Goal: Task Accomplishment & Management: Use online tool/utility

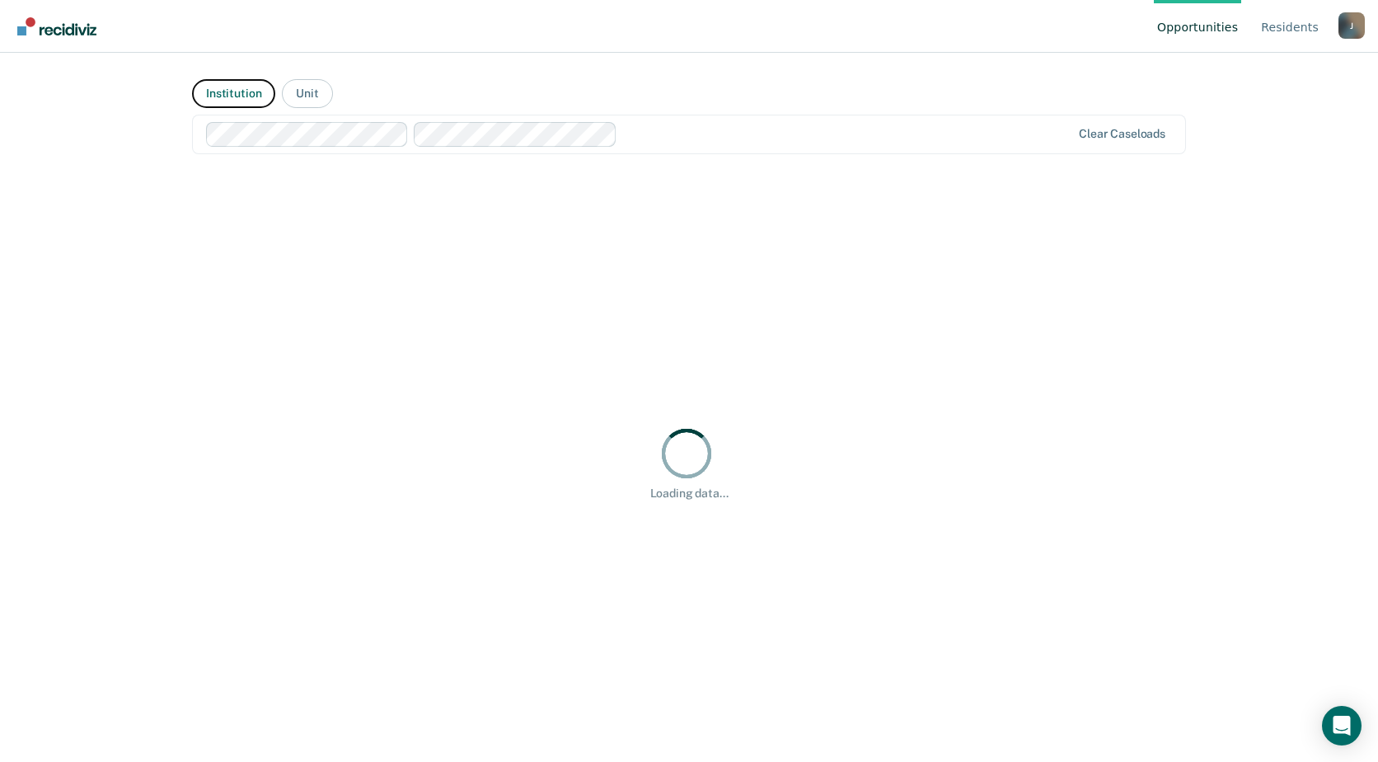
click at [234, 87] on button "Institution" at bounding box center [233, 93] width 83 height 29
click at [310, 96] on button "Unit" at bounding box center [307, 93] width 50 height 29
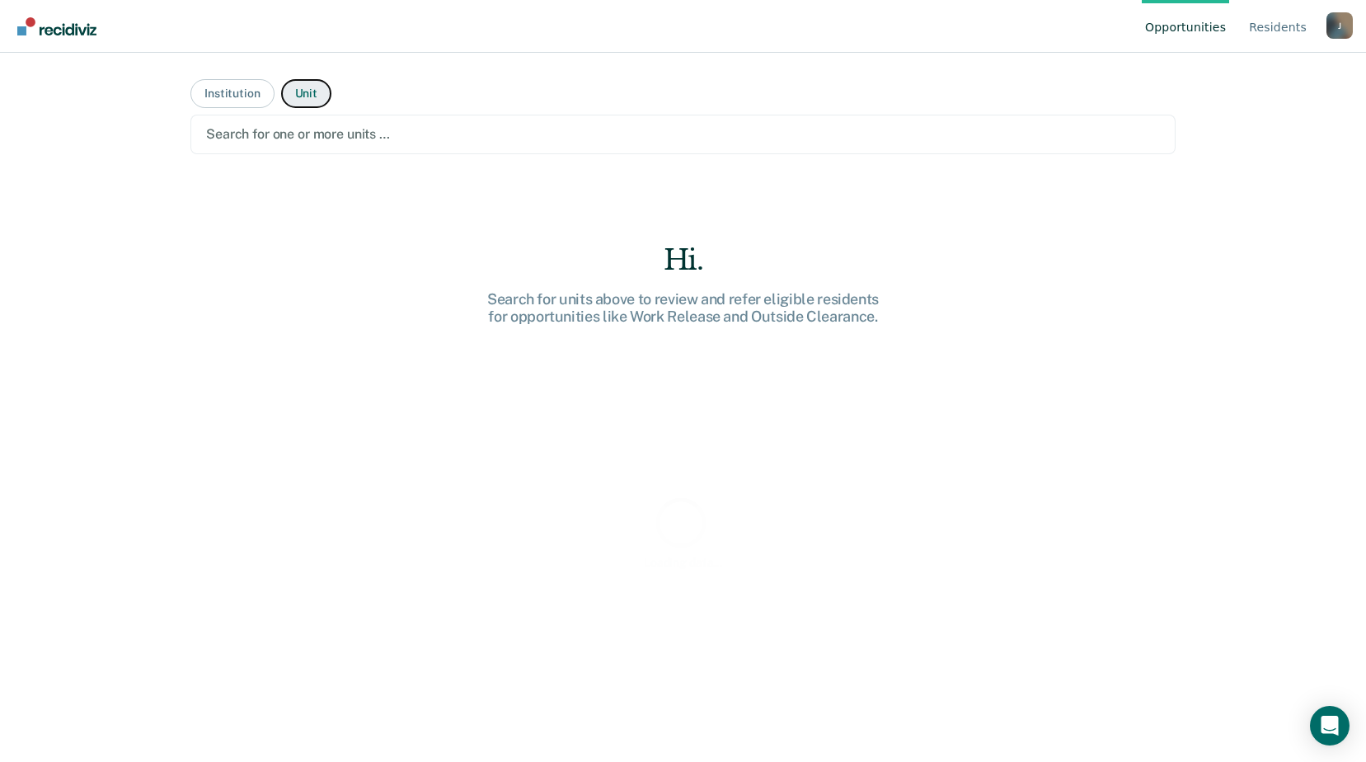
click at [301, 90] on button "Unit" at bounding box center [306, 93] width 50 height 29
click at [410, 128] on div at bounding box center [683, 133] width 954 height 19
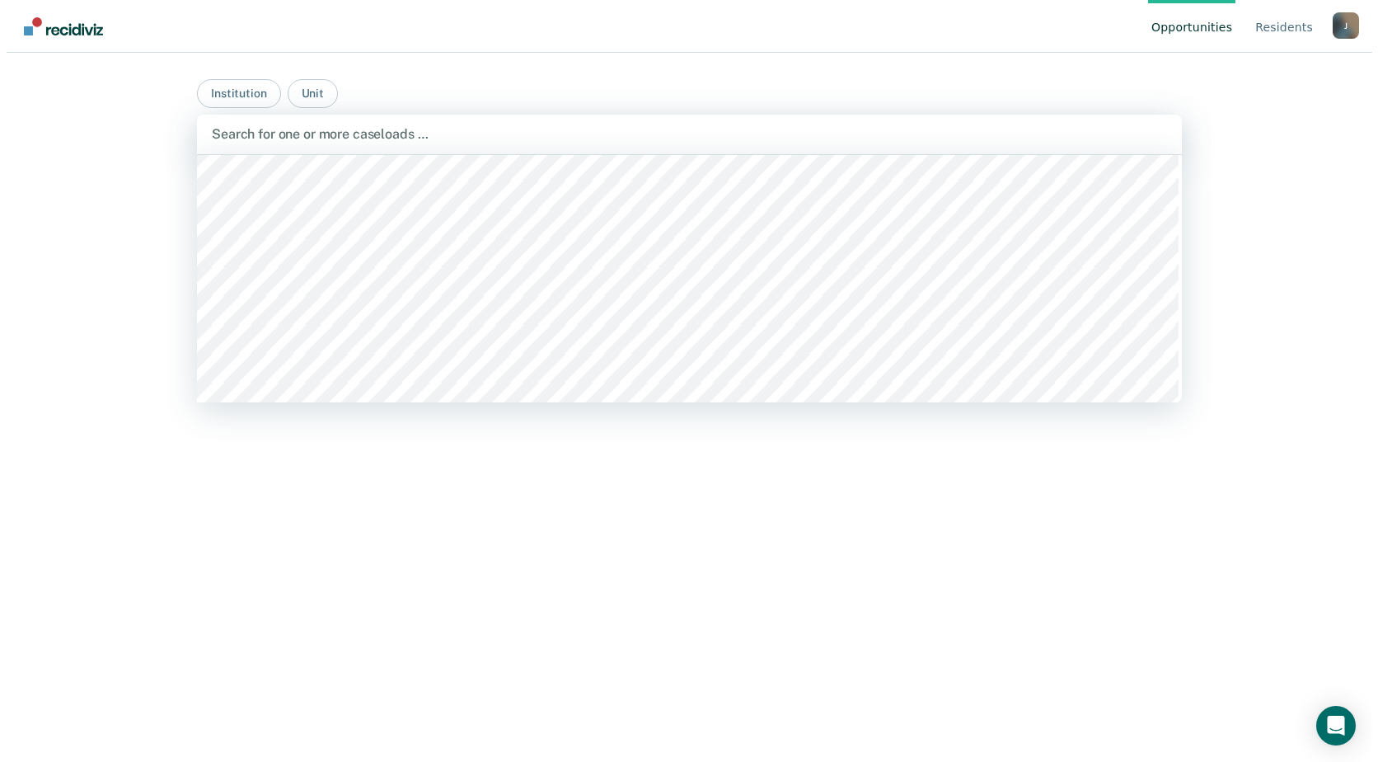
scroll to position [1319, 0]
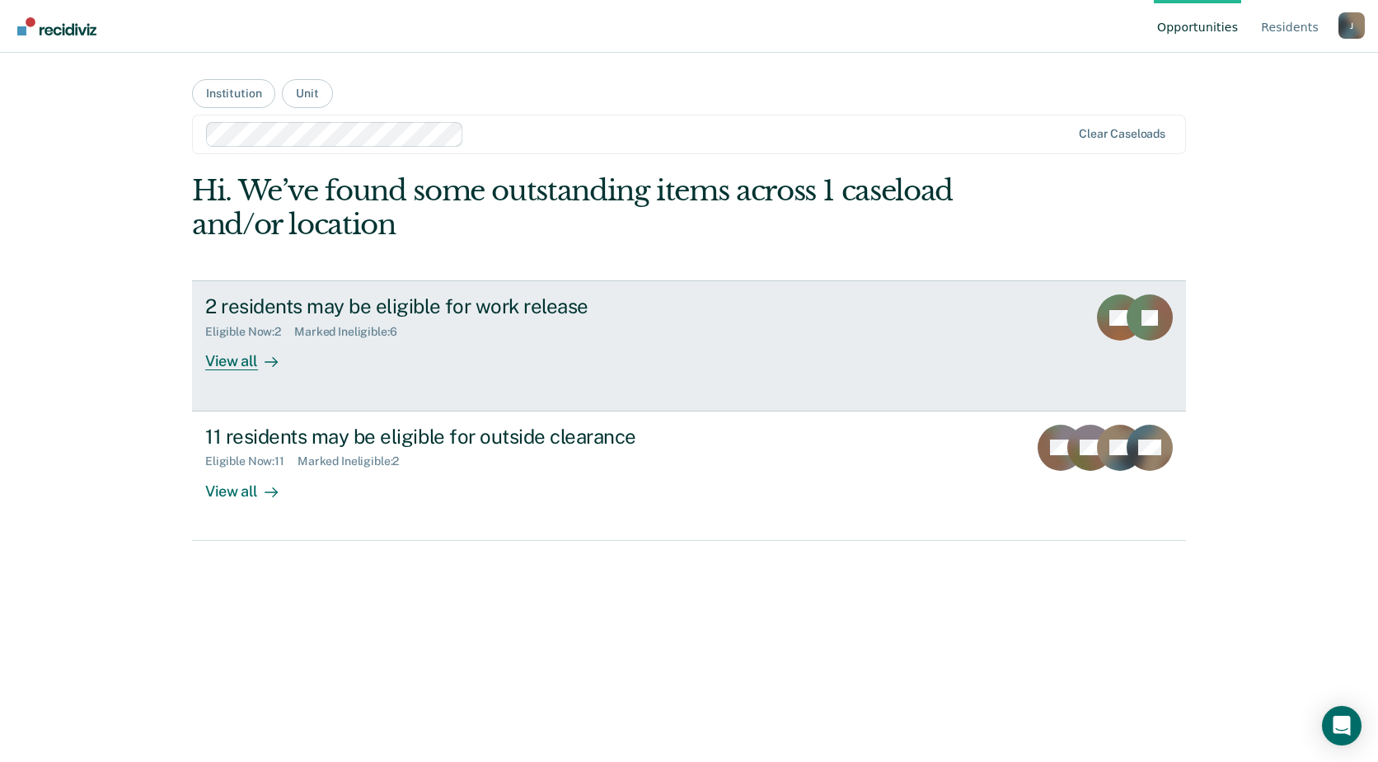
click at [262, 368] on div at bounding box center [268, 361] width 20 height 19
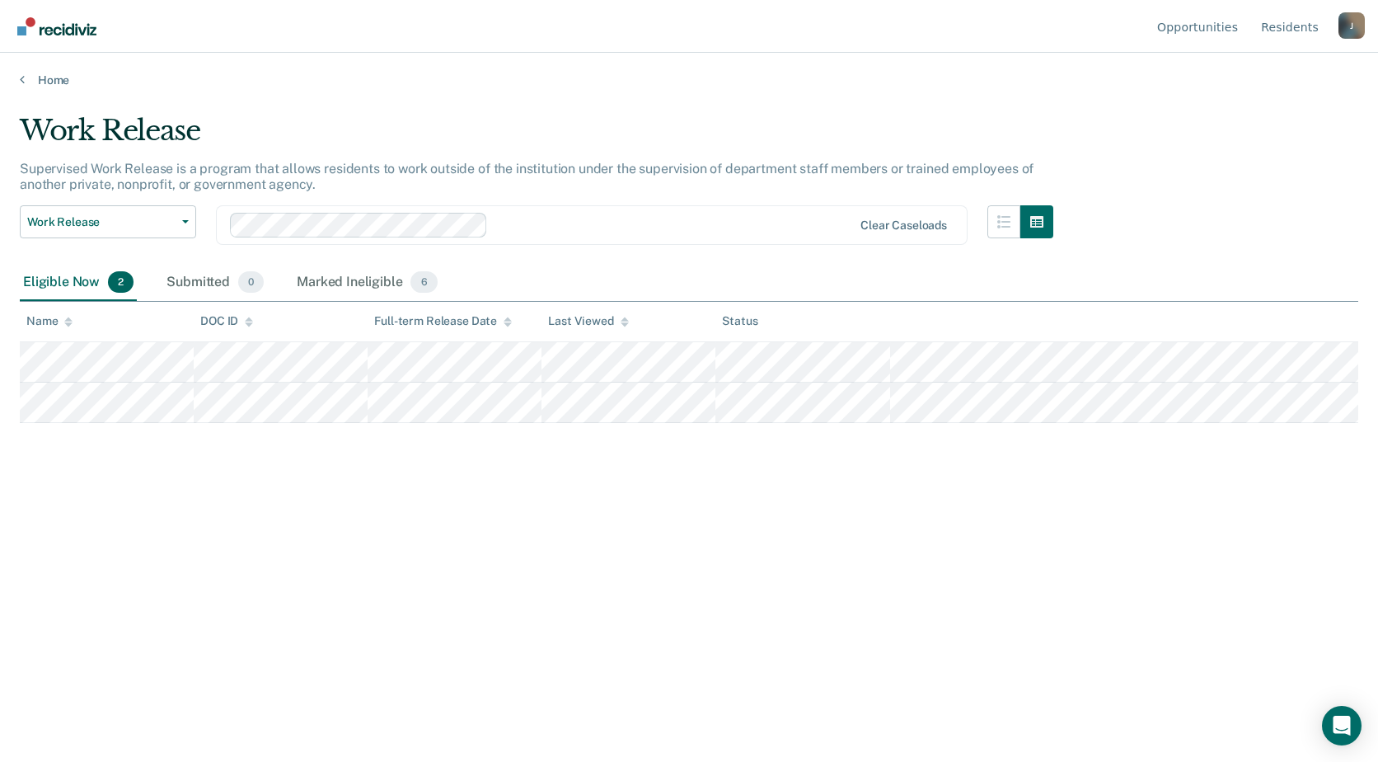
click at [104, 469] on div "Work Release Supervised Work Release is a program that allows residents to work…" at bounding box center [689, 376] width 1339 height 524
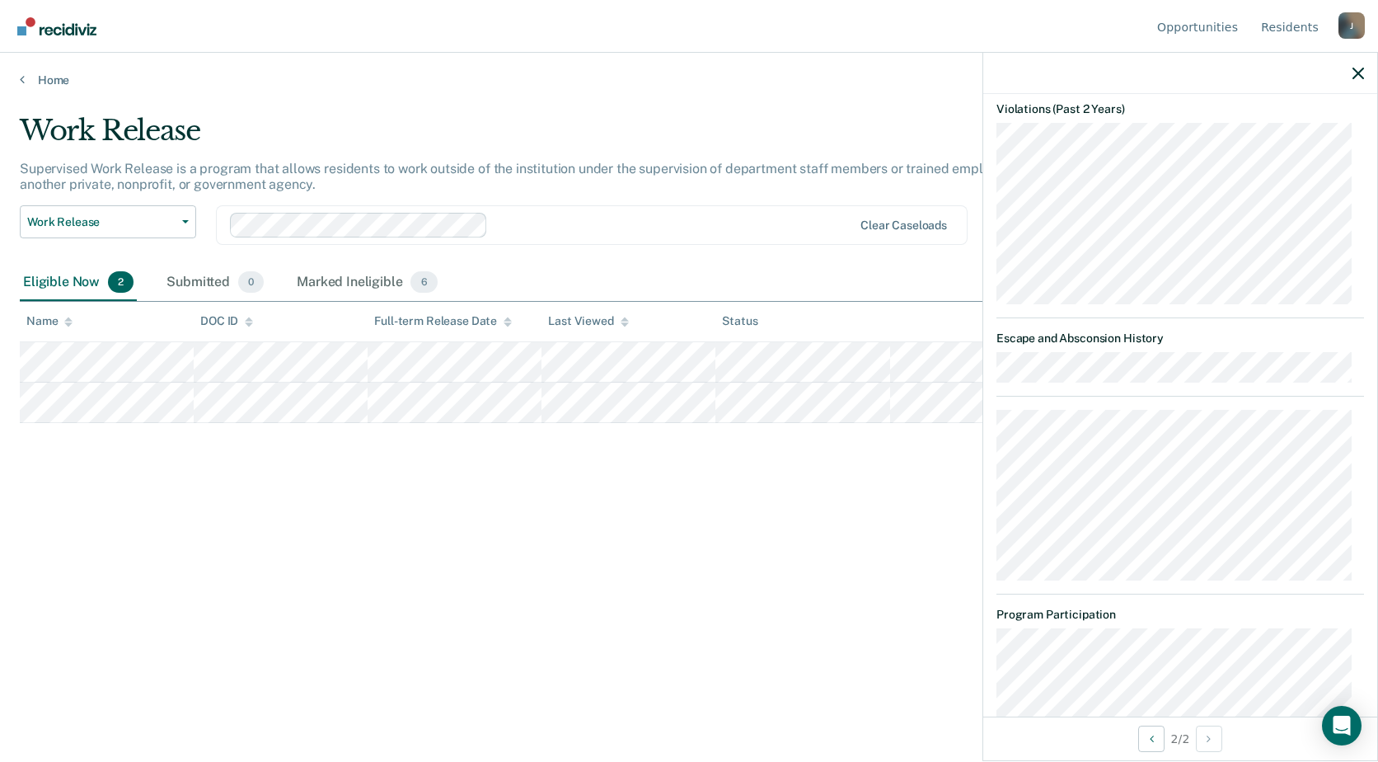
scroll to position [989, 0]
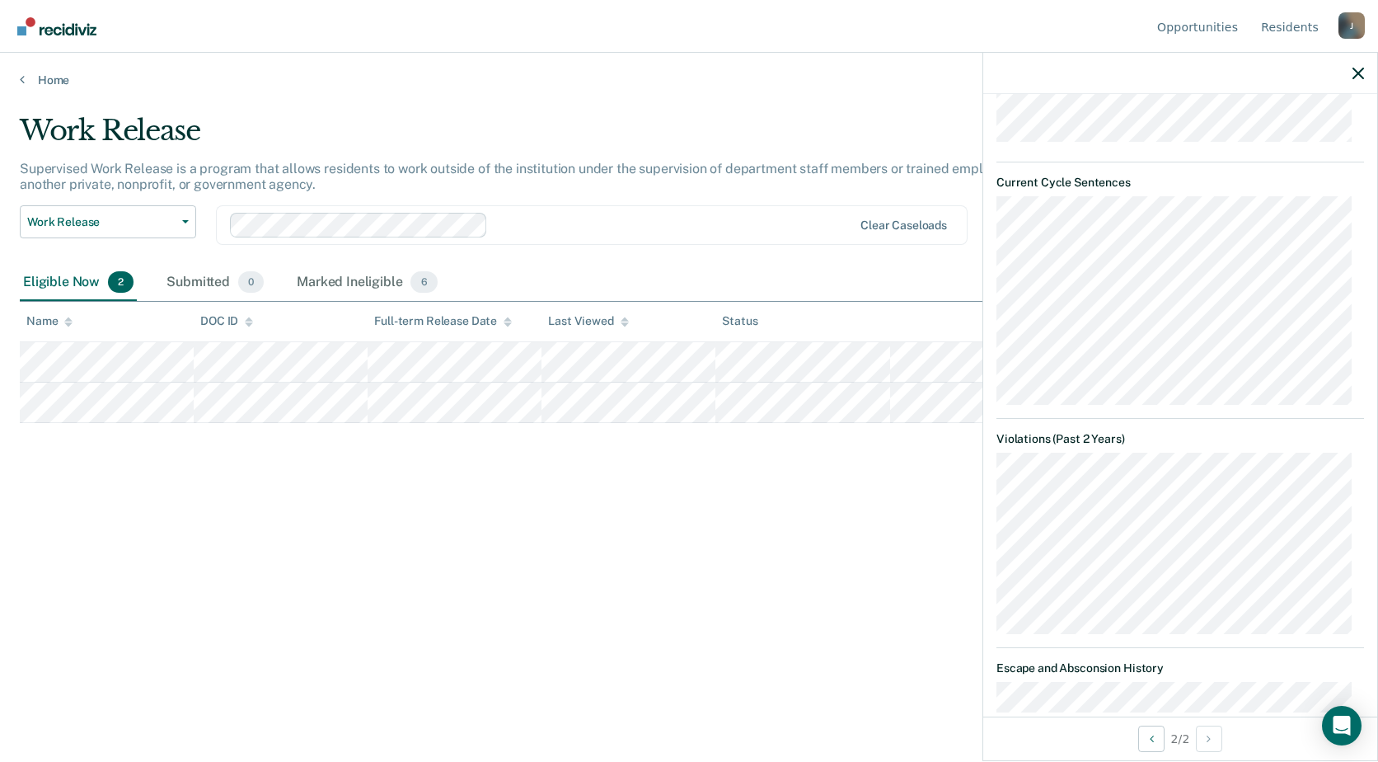
click at [1352, 73] on div at bounding box center [1180, 73] width 394 height 41
click at [1355, 73] on icon "button" at bounding box center [1359, 74] width 12 height 12
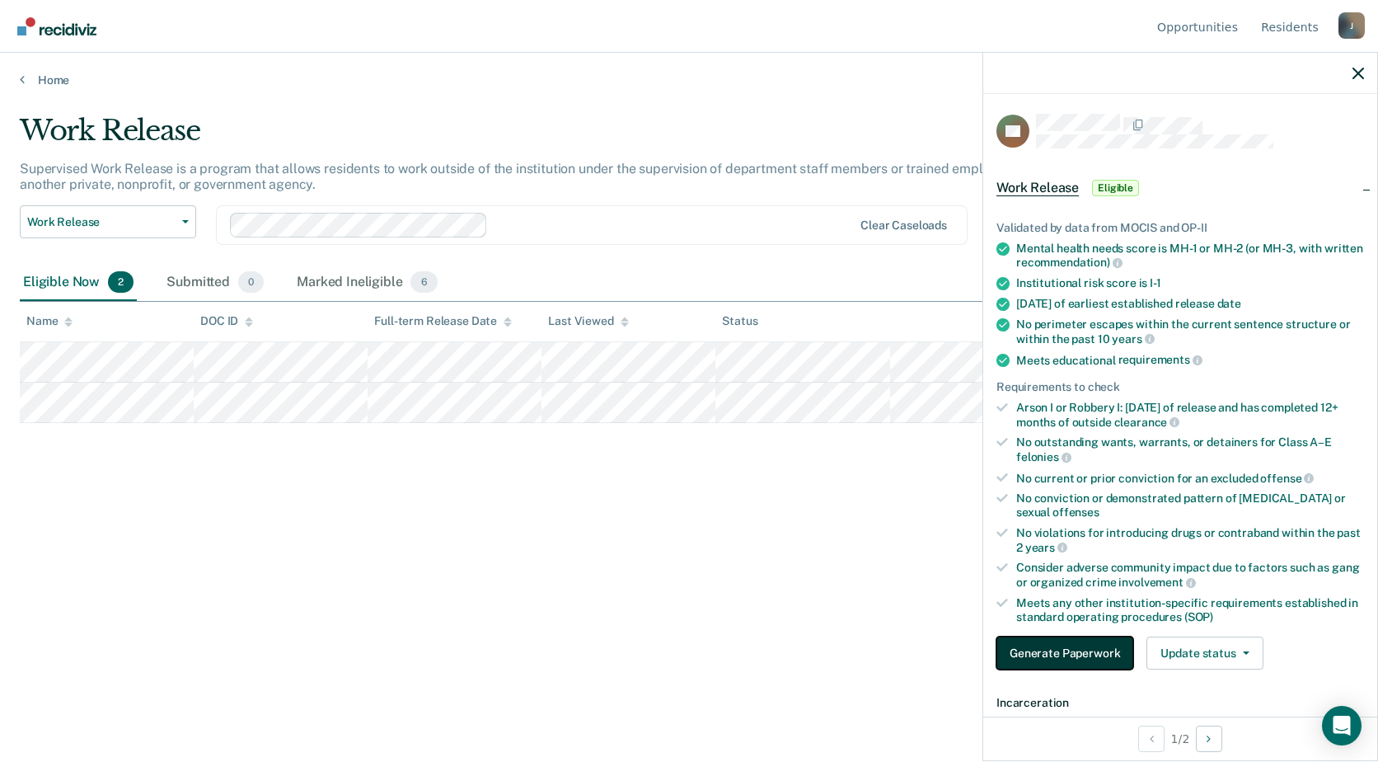
click at [1083, 659] on button "Generate Paperwork" at bounding box center [1065, 652] width 137 height 33
click at [354, 575] on div "Work Release Supervised Work Release is a program that allows residents to work…" at bounding box center [689, 376] width 1339 height 524
click at [1366, 73] on div at bounding box center [1180, 73] width 394 height 41
click at [1364, 73] on div at bounding box center [1180, 73] width 394 height 41
click at [1358, 80] on div at bounding box center [1180, 73] width 394 height 41
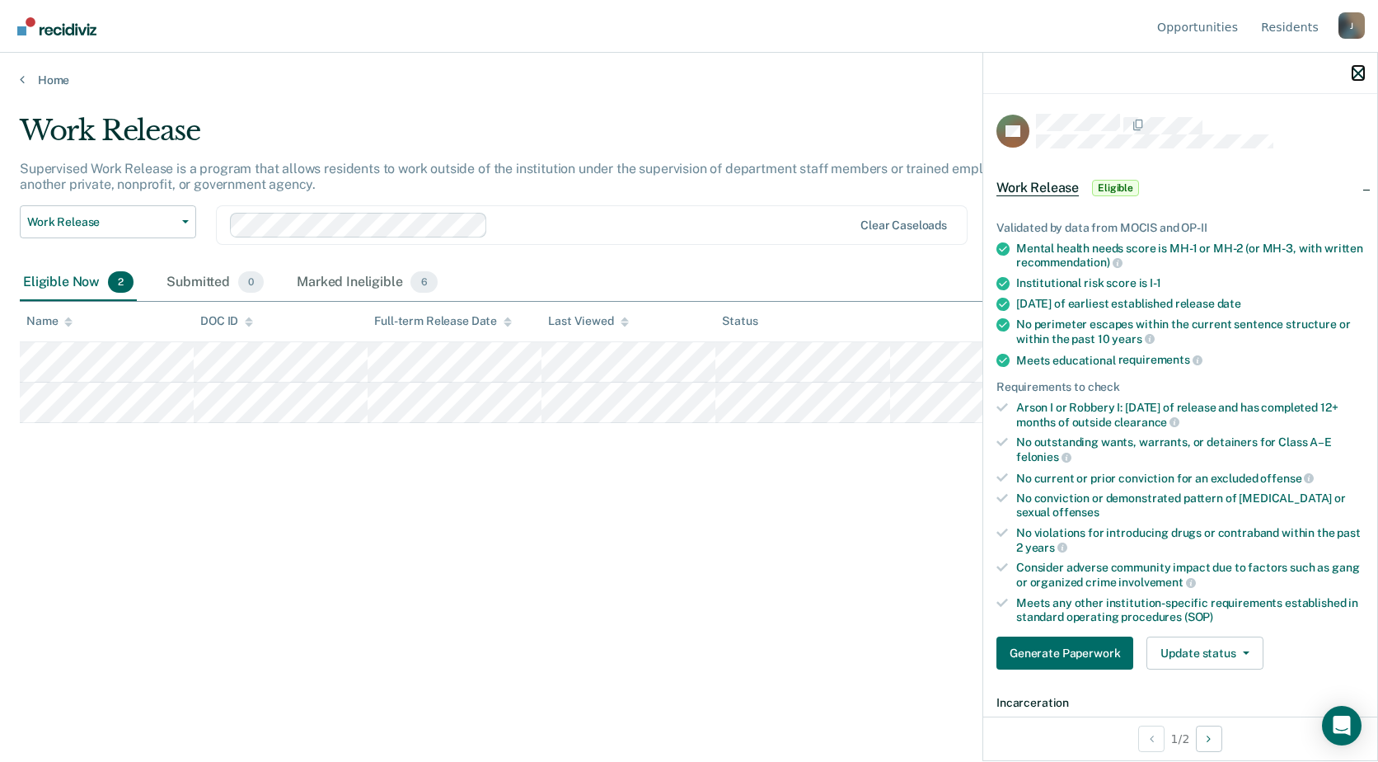
click at [1354, 72] on icon "button" at bounding box center [1359, 74] width 12 height 12
